Goal: Check status: Check status

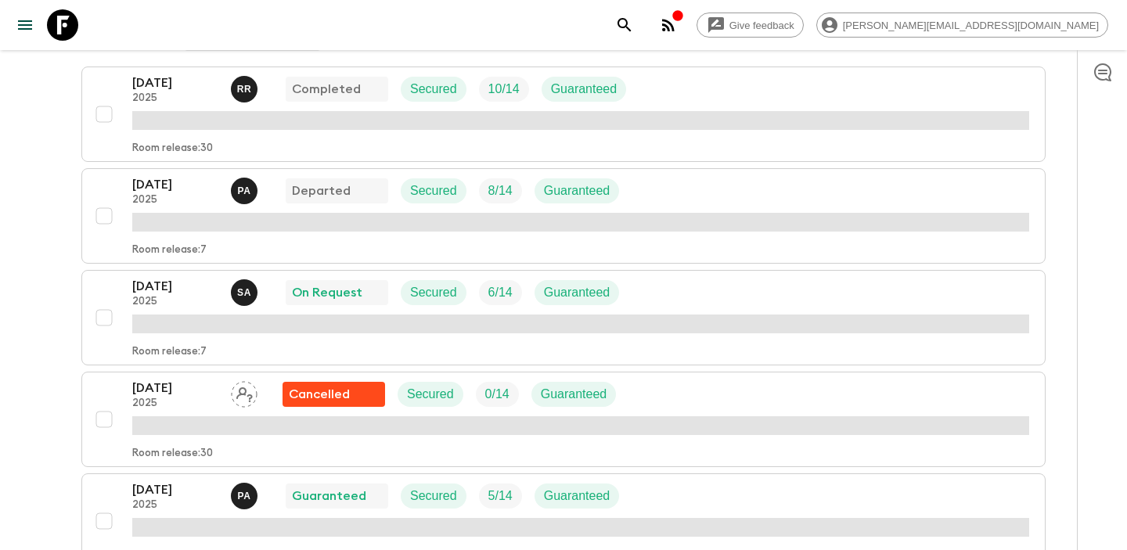
scroll to position [290, 0]
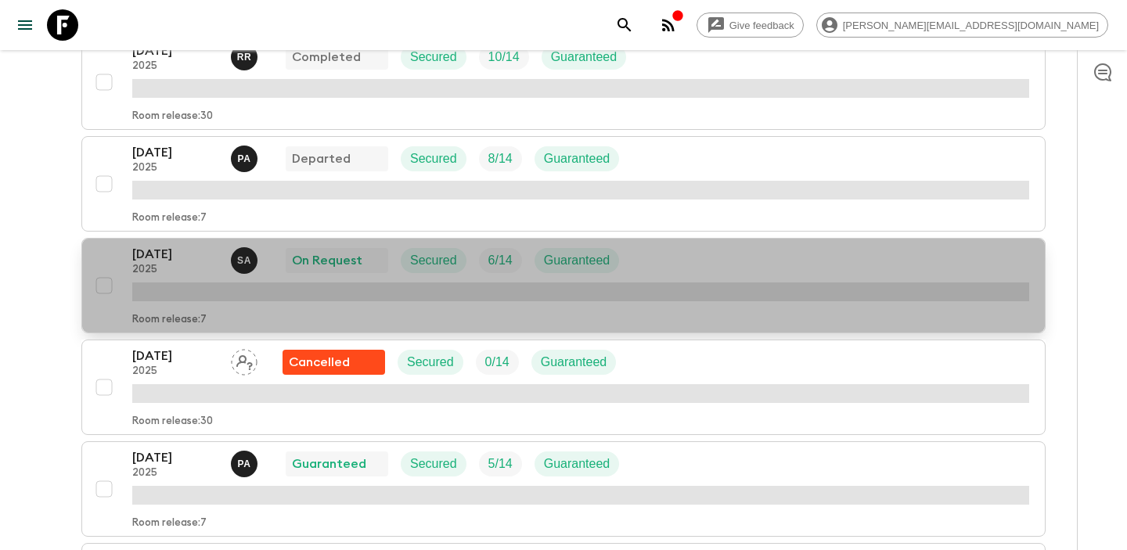
click at [190, 251] on p "[DATE]" at bounding box center [175, 254] width 86 height 19
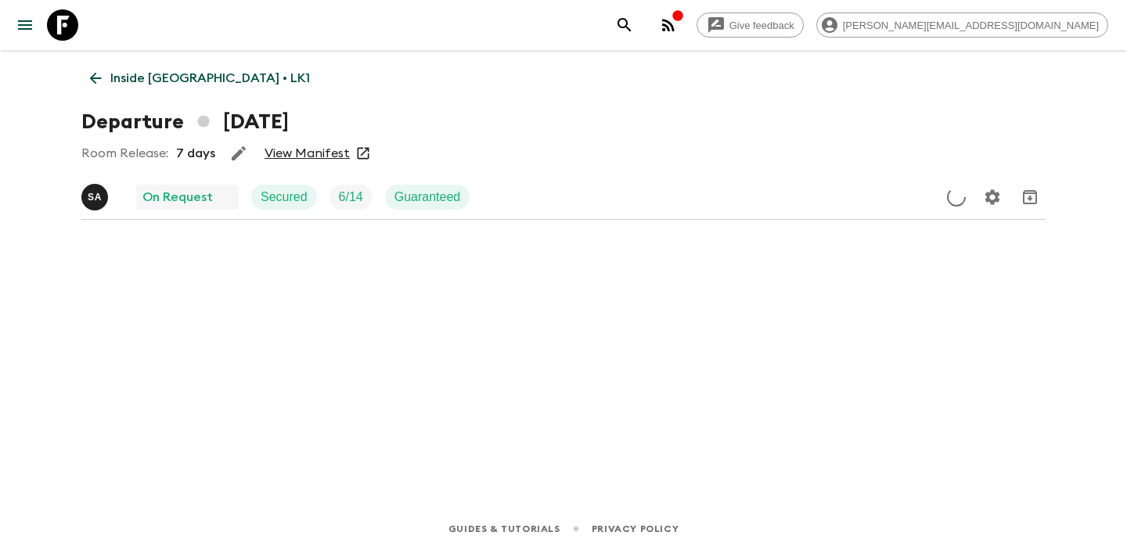
click at [312, 155] on link "View Manifest" at bounding box center [307, 154] width 85 height 16
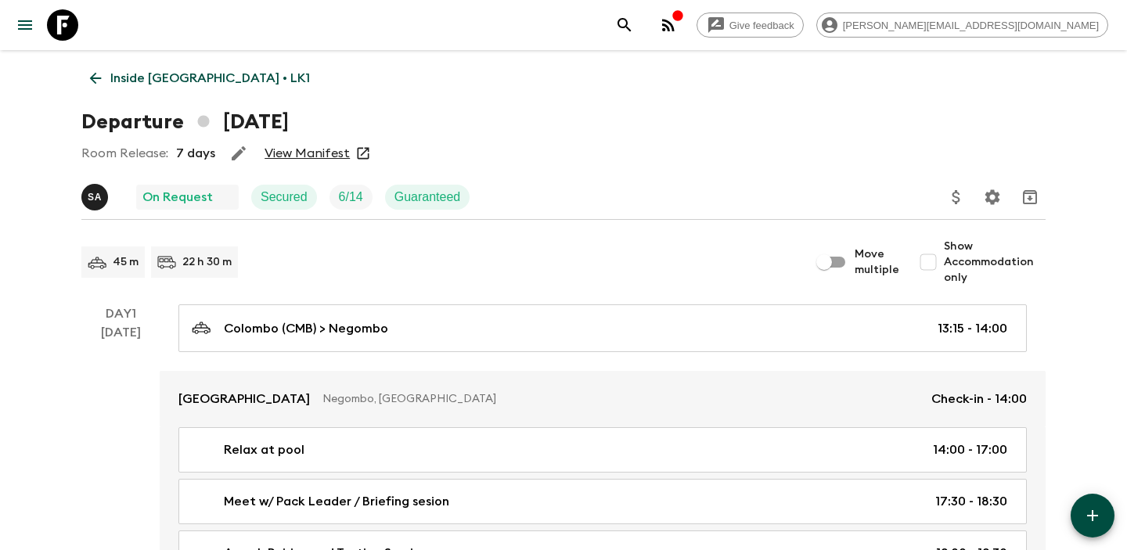
click at [92, 87] on link "Inside [GEOGRAPHIC_DATA] • LK1" at bounding box center [199, 78] width 237 height 31
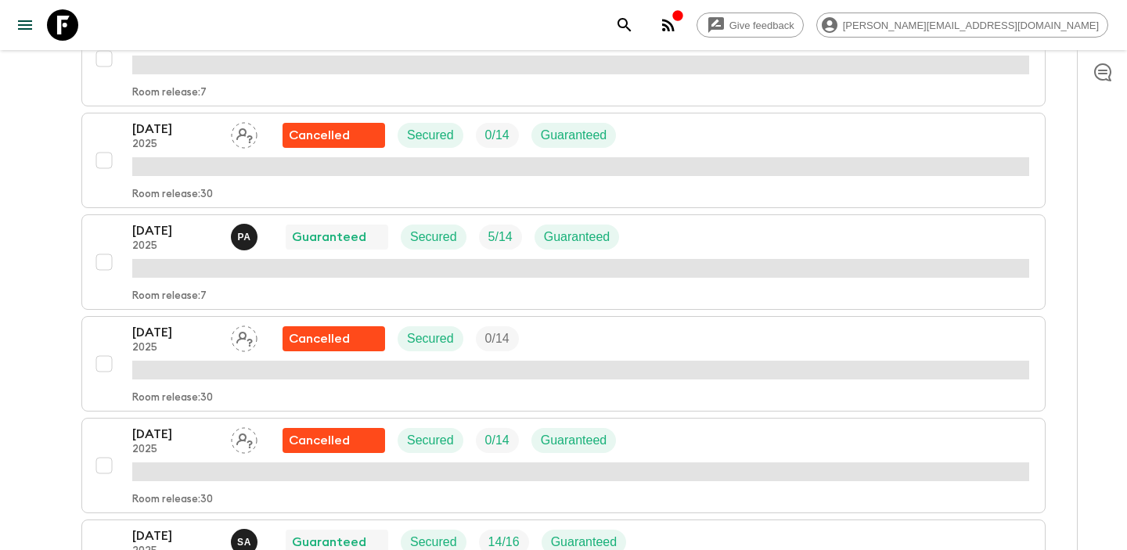
scroll to position [536, 0]
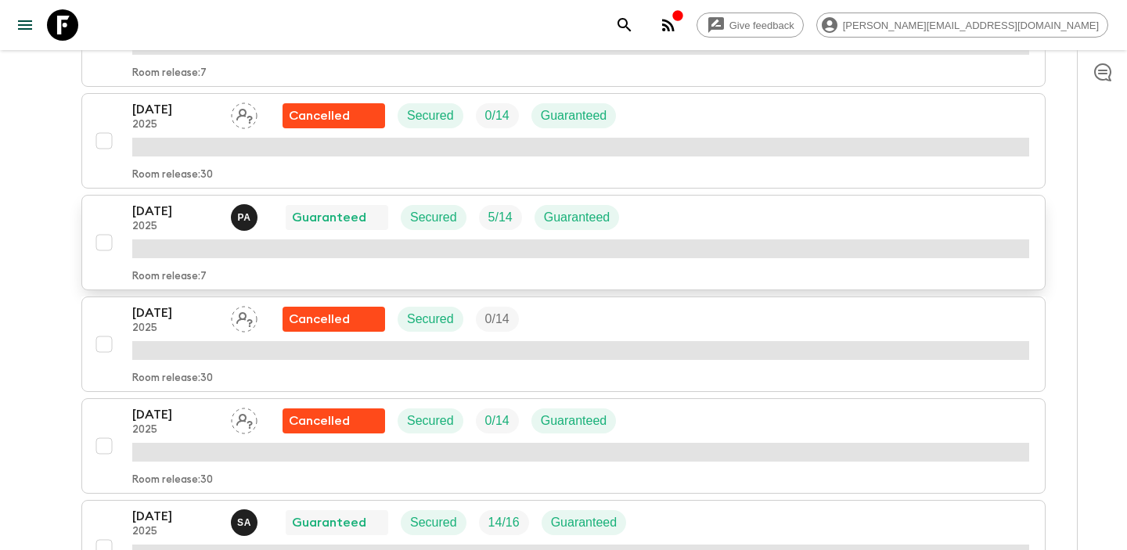
click at [173, 219] on p "[DATE]" at bounding box center [175, 211] width 86 height 19
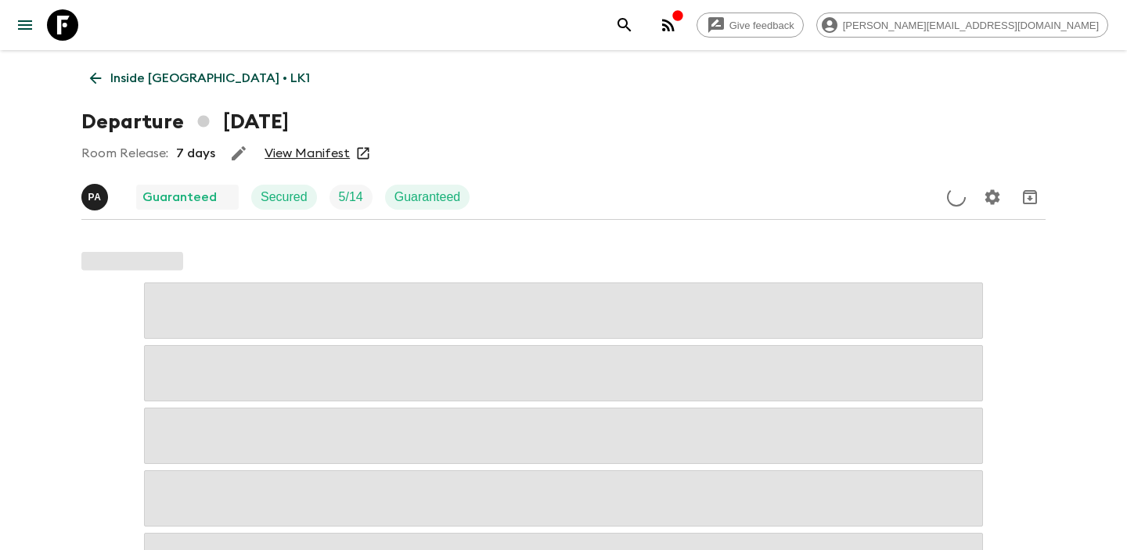
click at [321, 154] on link "View Manifest" at bounding box center [307, 154] width 85 height 16
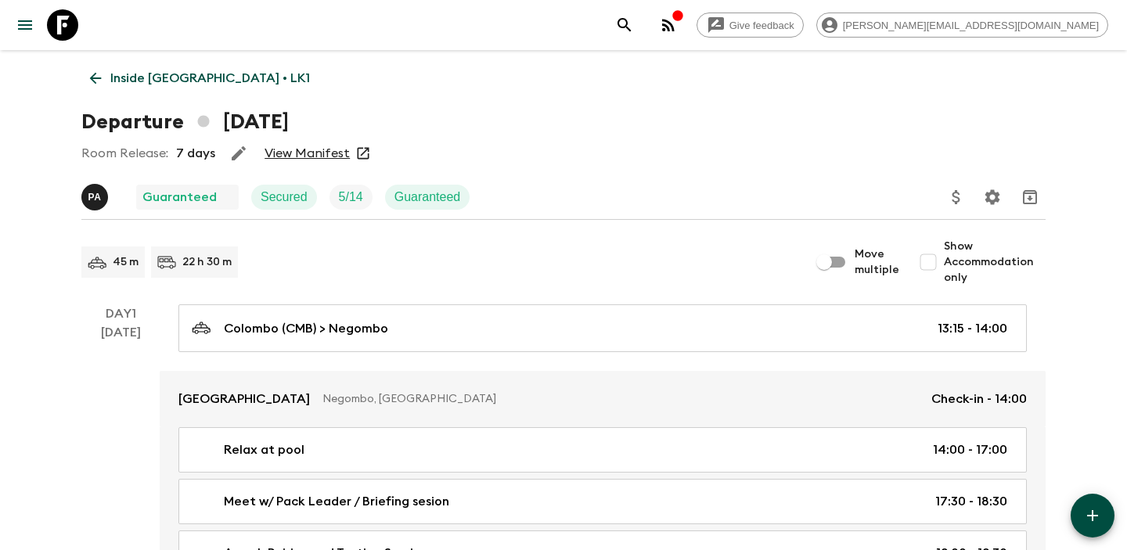
click at [765, 112] on div "Departure [DATE]" at bounding box center [563, 121] width 965 height 31
click at [678, 32] on icon "button" at bounding box center [668, 25] width 19 height 19
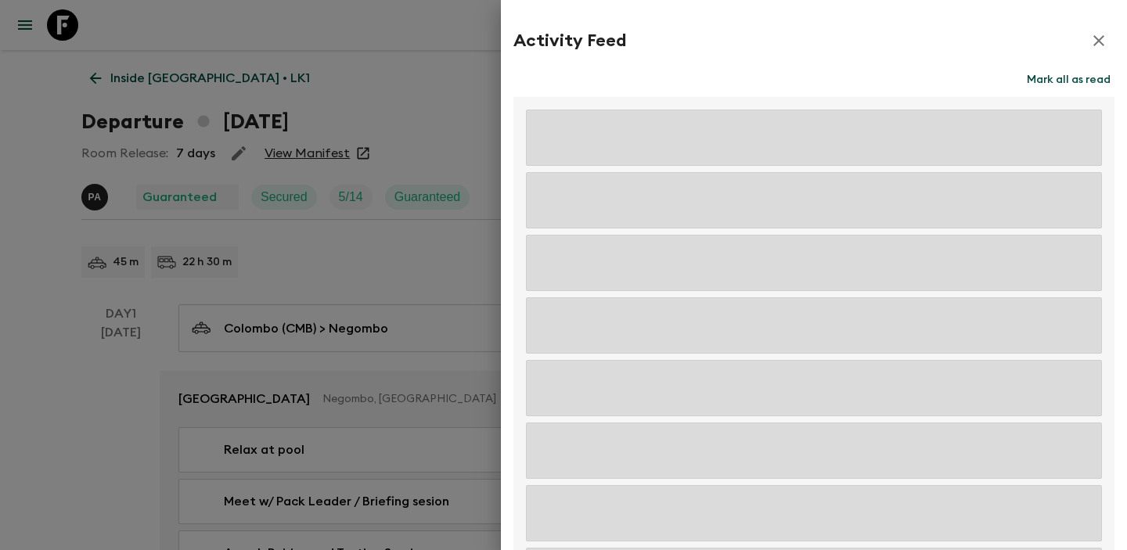
click at [1079, 78] on button "Mark all as read" at bounding box center [1069, 80] width 92 height 22
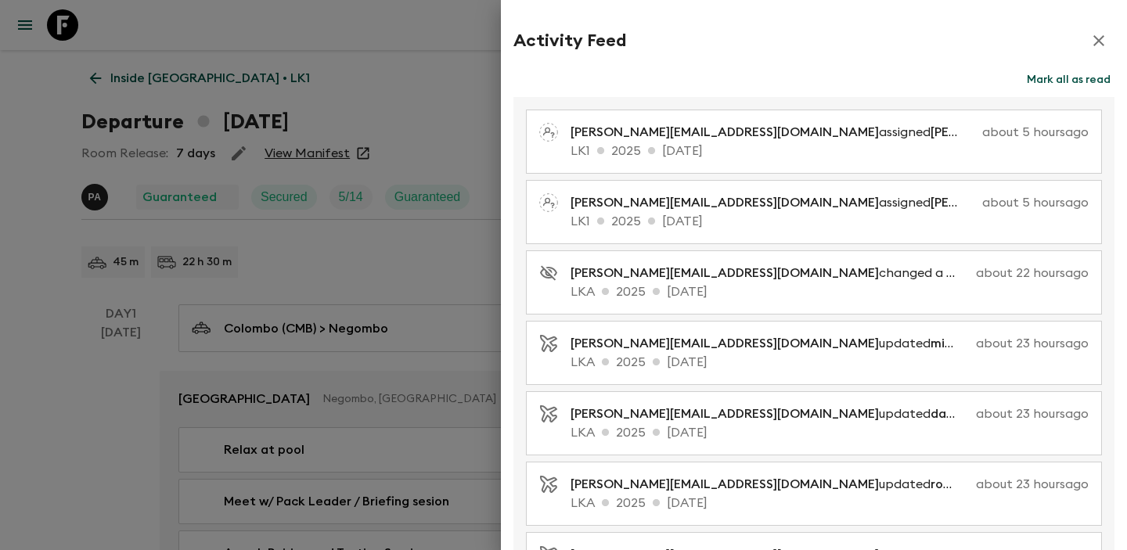
click at [1099, 41] on icon "button" at bounding box center [1099, 40] width 11 height 11
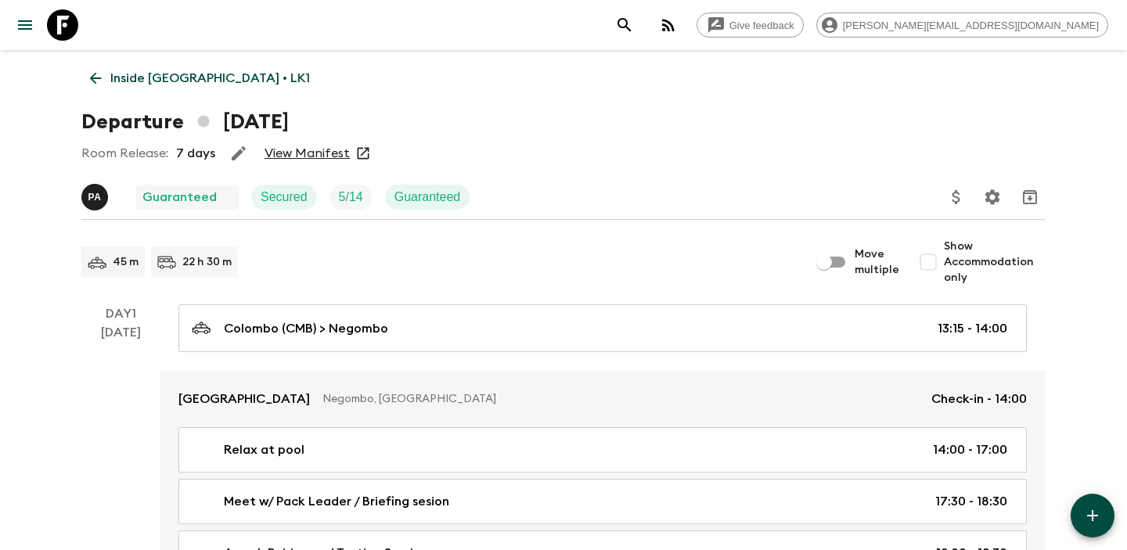
click at [566, 154] on div "Room Release: 7 days View Manifest" at bounding box center [563, 153] width 965 height 31
